Goal: Task Accomplishment & Management: Manage account settings

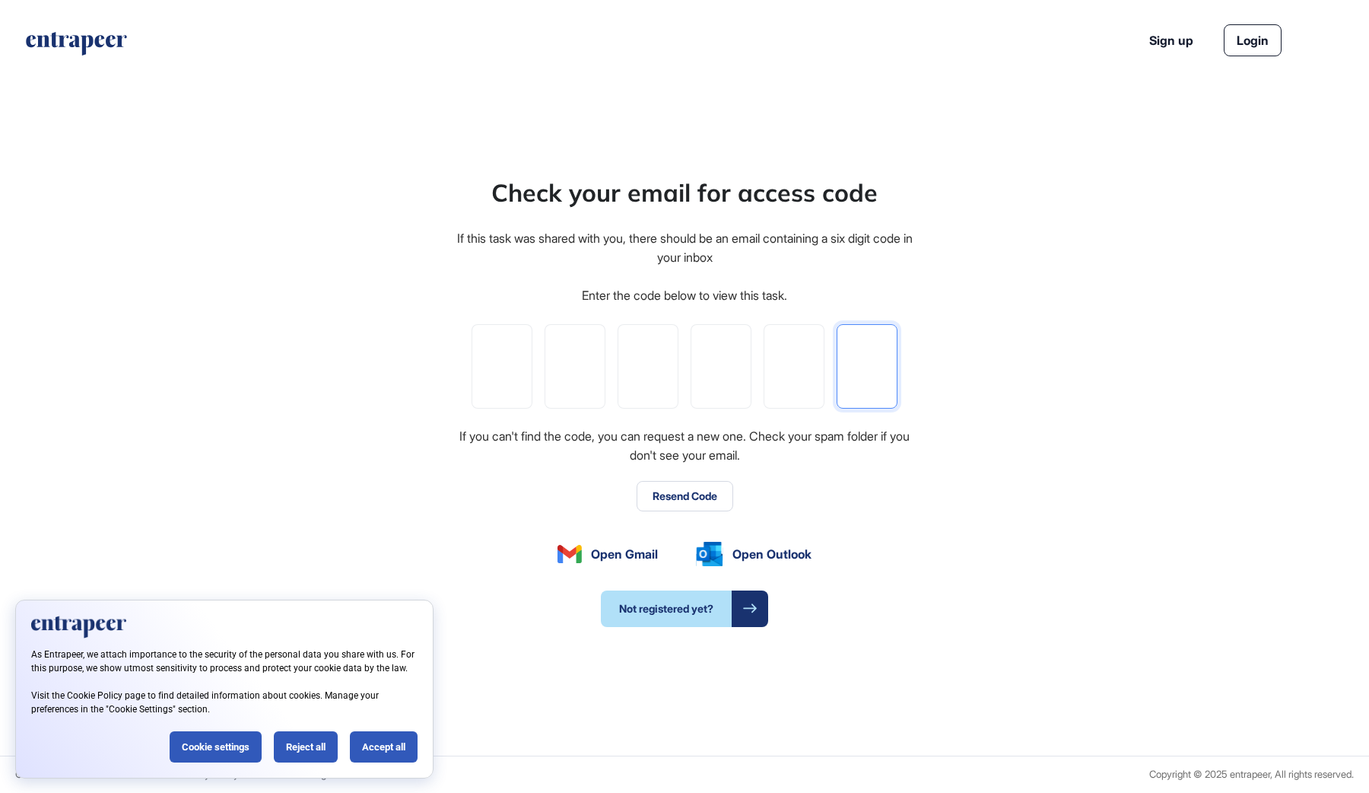
paste input "*"
type input "*"
click at [389, 750] on div "Accept all" at bounding box center [384, 746] width 68 height 31
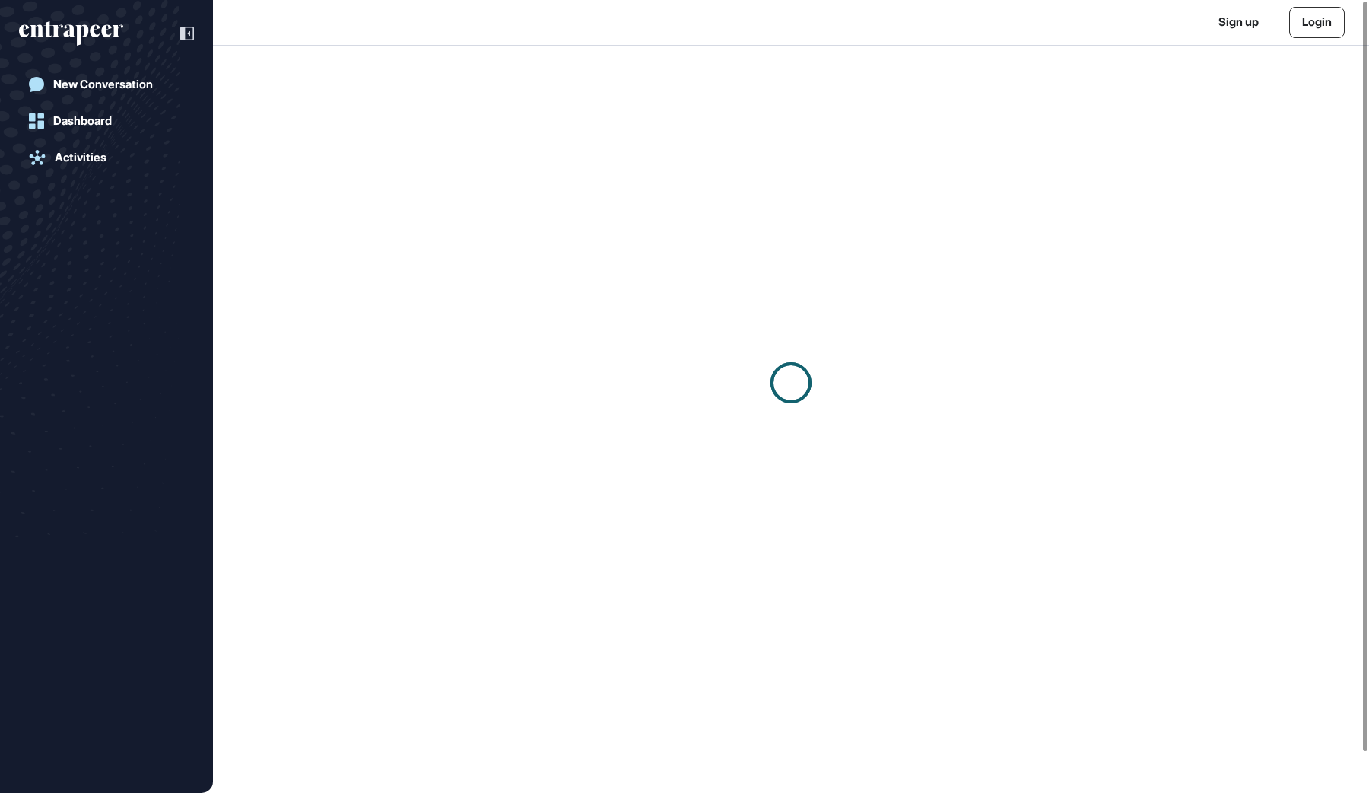
scroll to position [1, 1]
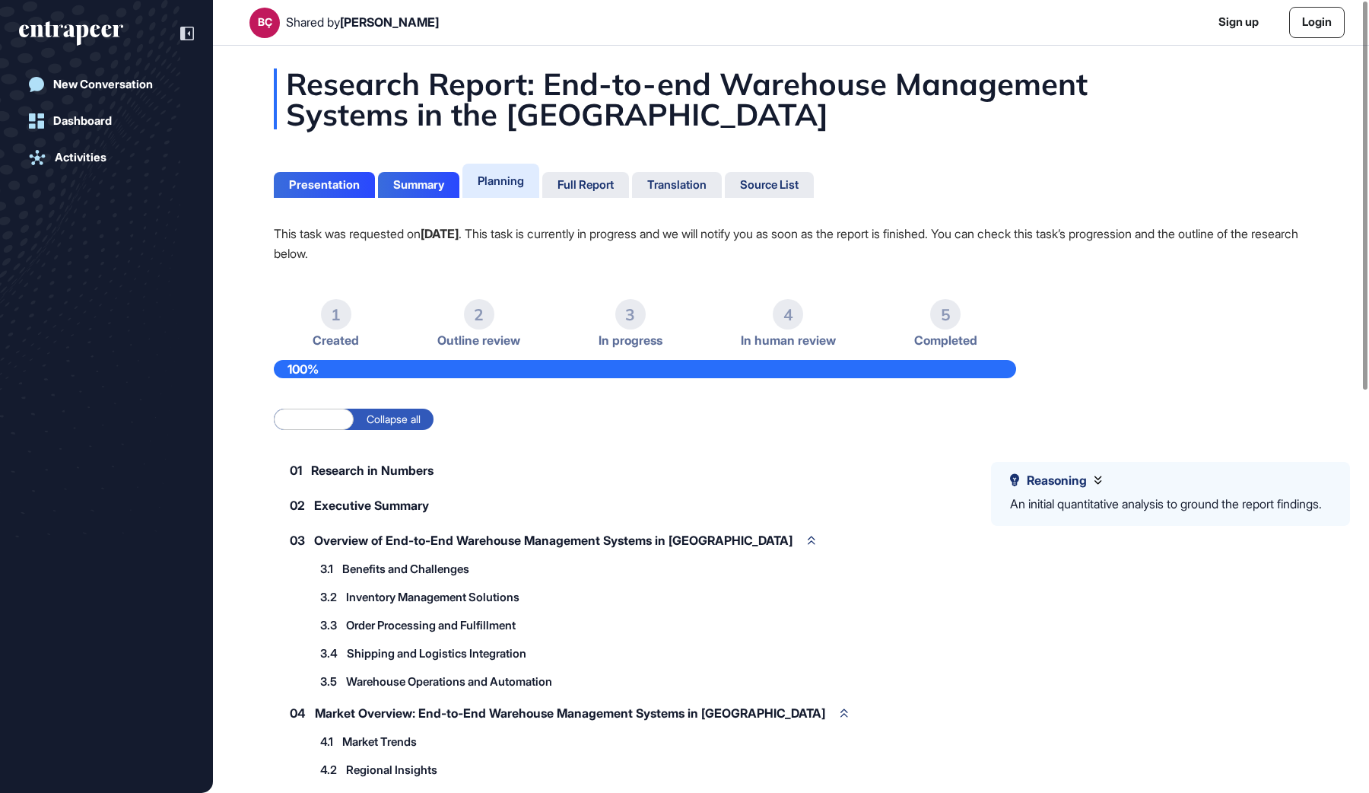
click at [1323, 12] on link "Login" at bounding box center [1317, 22] width 56 height 31
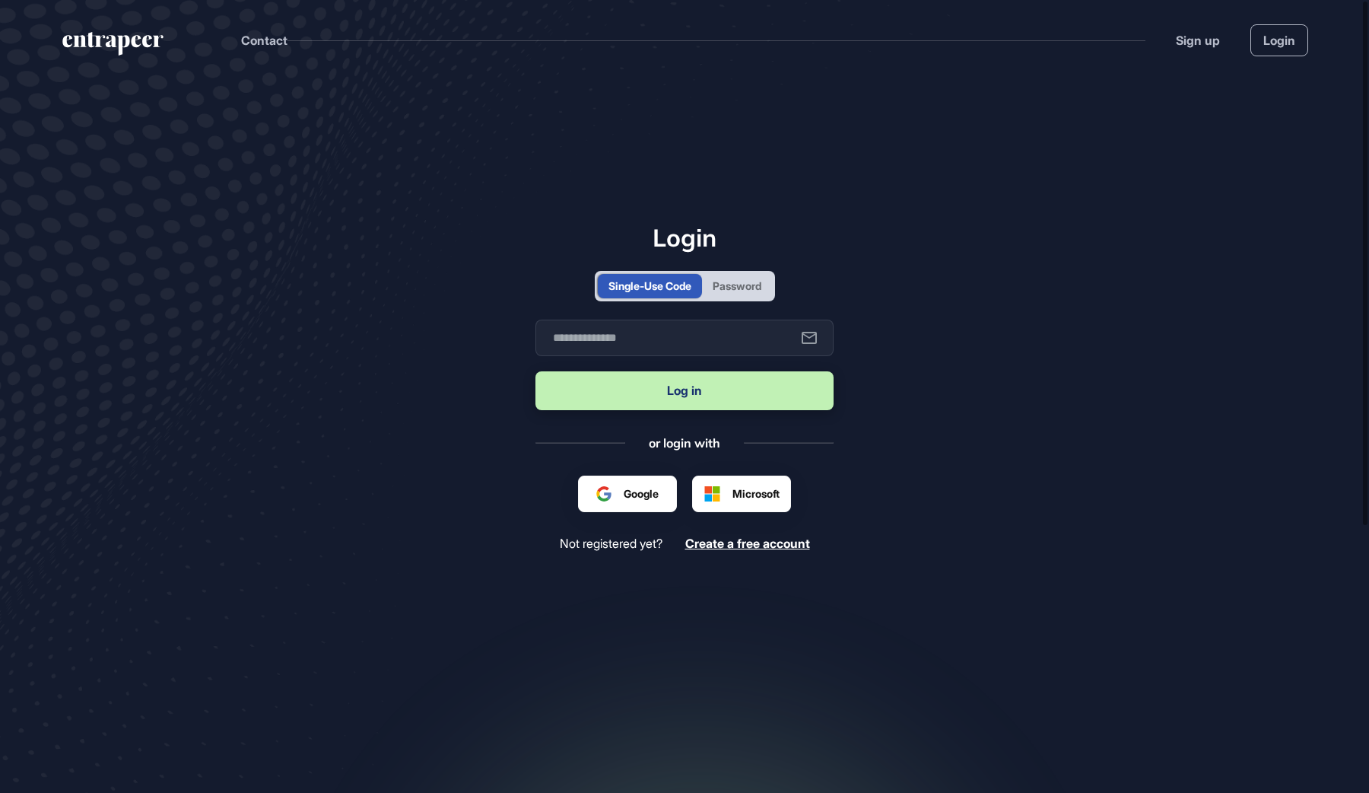
scroll to position [1, 1]
click at [648, 359] on form "Business email Log in" at bounding box center [685, 366] width 298 height 94
click at [652, 345] on input "text" at bounding box center [685, 337] width 298 height 37
paste input "**********"
type input "**********"
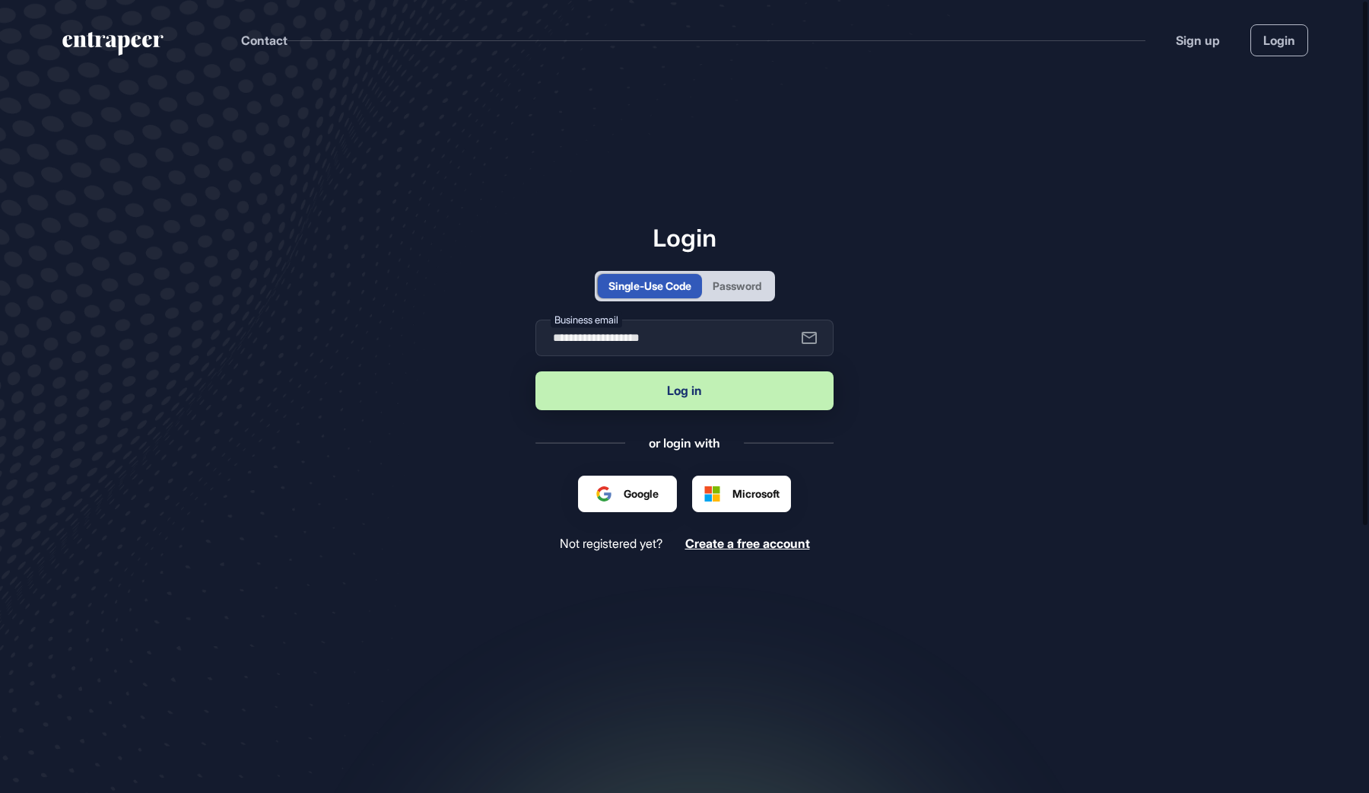
click at [631, 393] on button "Log in" at bounding box center [685, 390] width 298 height 39
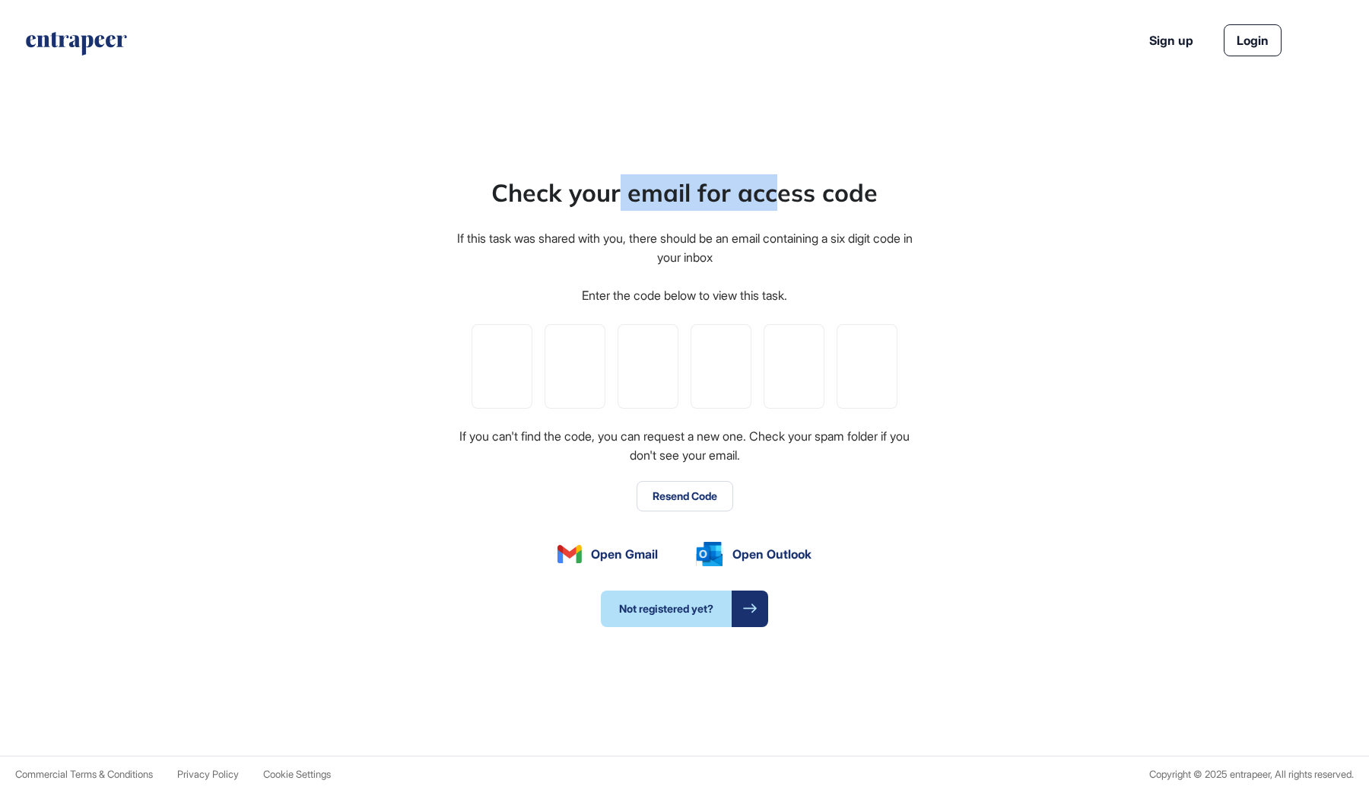
drag, startPoint x: 624, startPoint y: 186, endPoint x: 781, endPoint y: 197, distance: 157.9
click at [781, 197] on div "Check your email for access code" at bounding box center [684, 192] width 386 height 37
click at [520, 365] on input "tel" at bounding box center [502, 366] width 61 height 84
paste input "*"
type input "*"
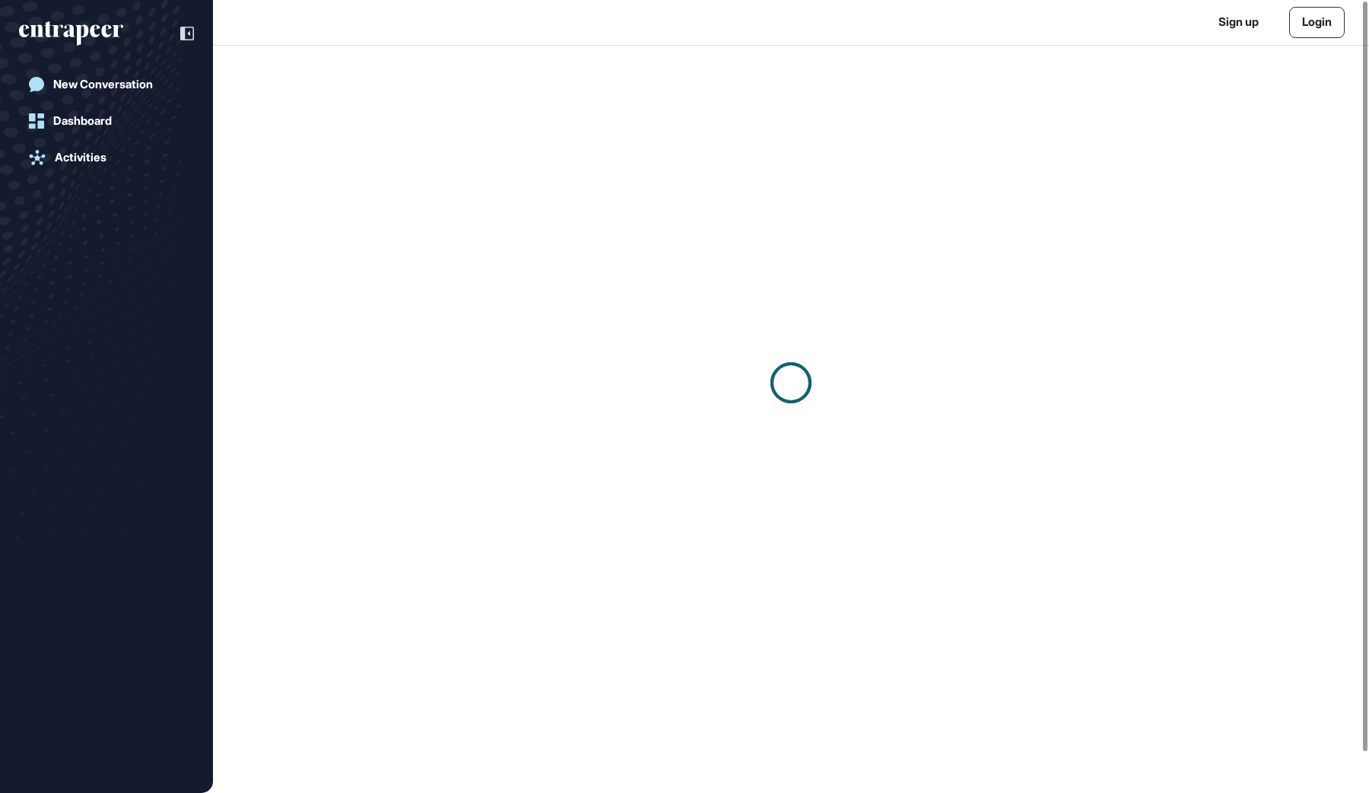
scroll to position [1, 1]
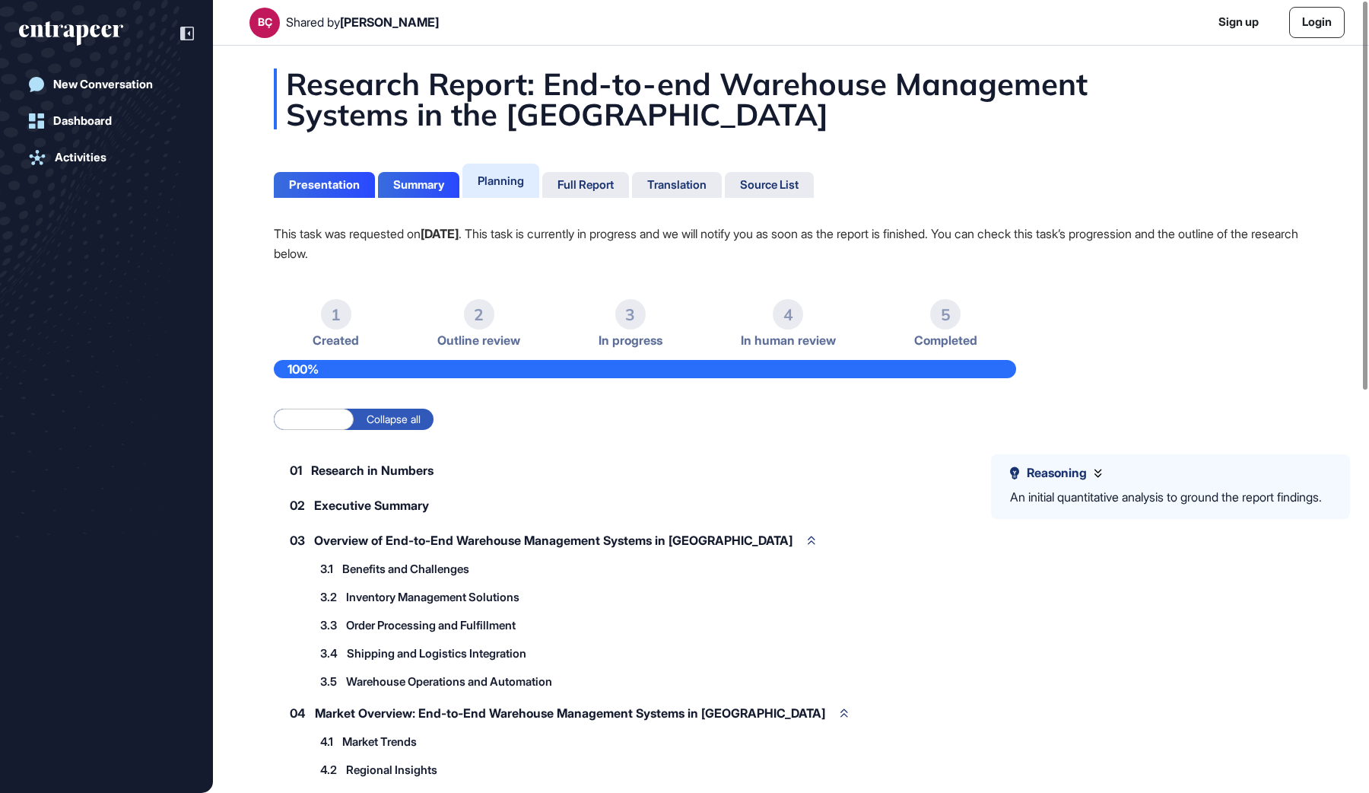
click at [1302, 24] on link "Login" at bounding box center [1317, 22] width 56 height 31
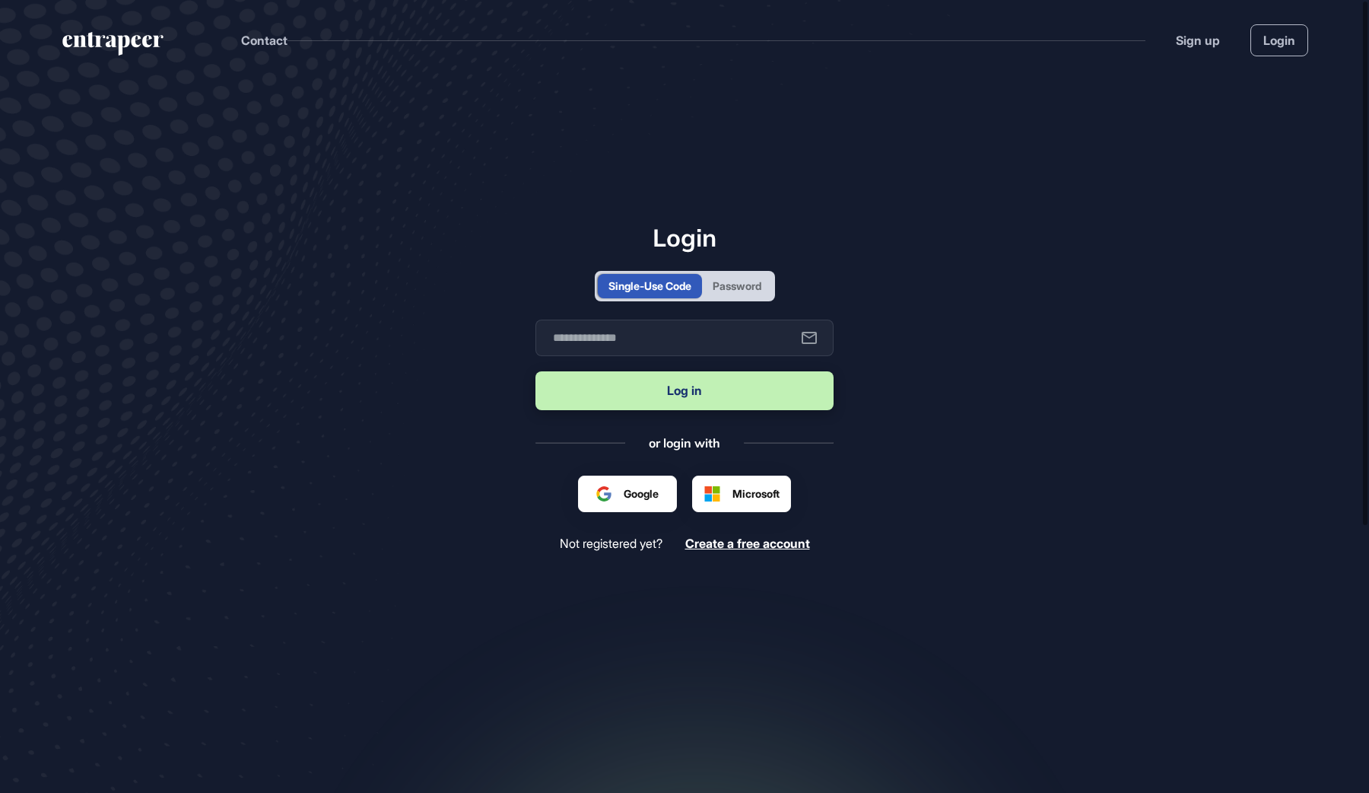
scroll to position [1, 1]
click at [738, 285] on div "Password" at bounding box center [737, 286] width 49 height 16
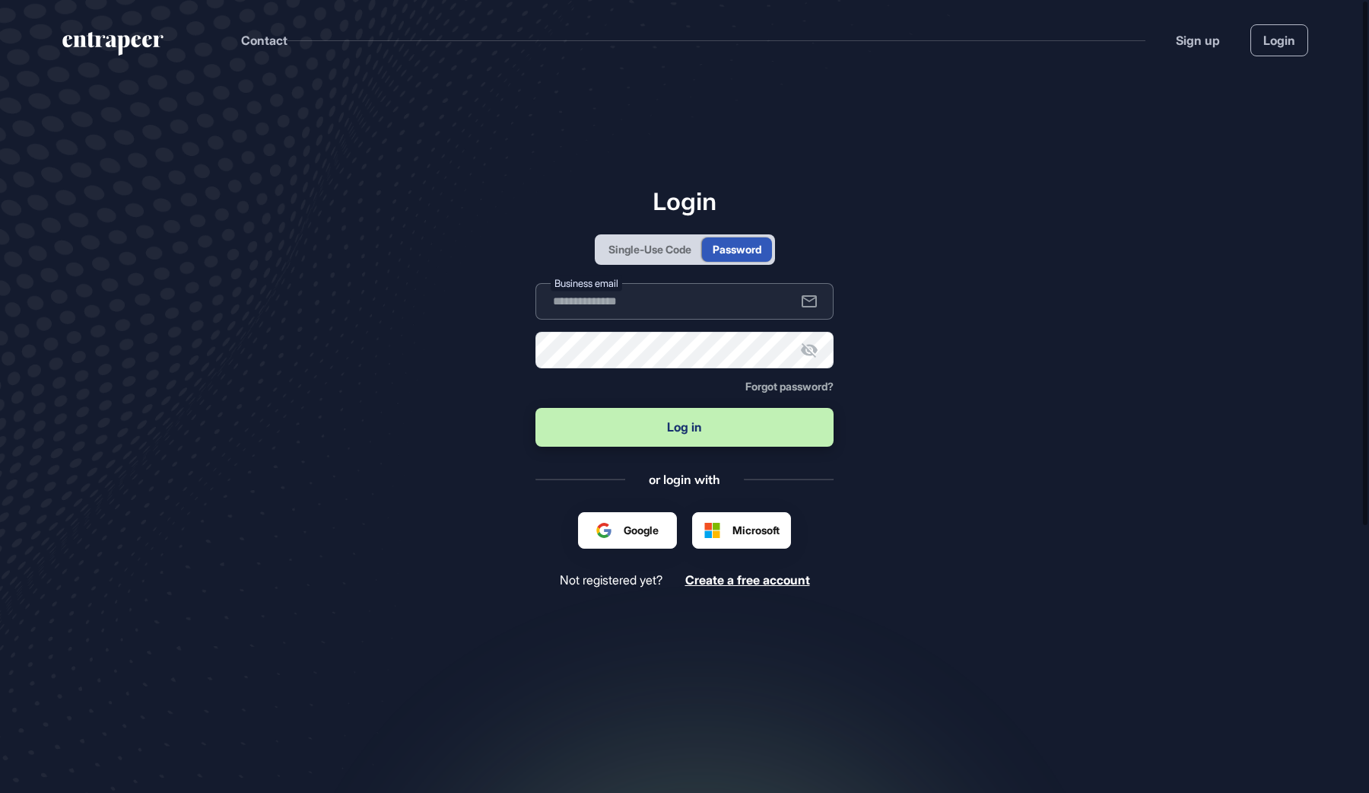
click at [618, 308] on input "text" at bounding box center [685, 301] width 298 height 37
paste input "**********"
type input "**********"
click at [793, 424] on button "Log in" at bounding box center [685, 427] width 298 height 39
